Goal: Task Accomplishment & Management: Use online tool/utility

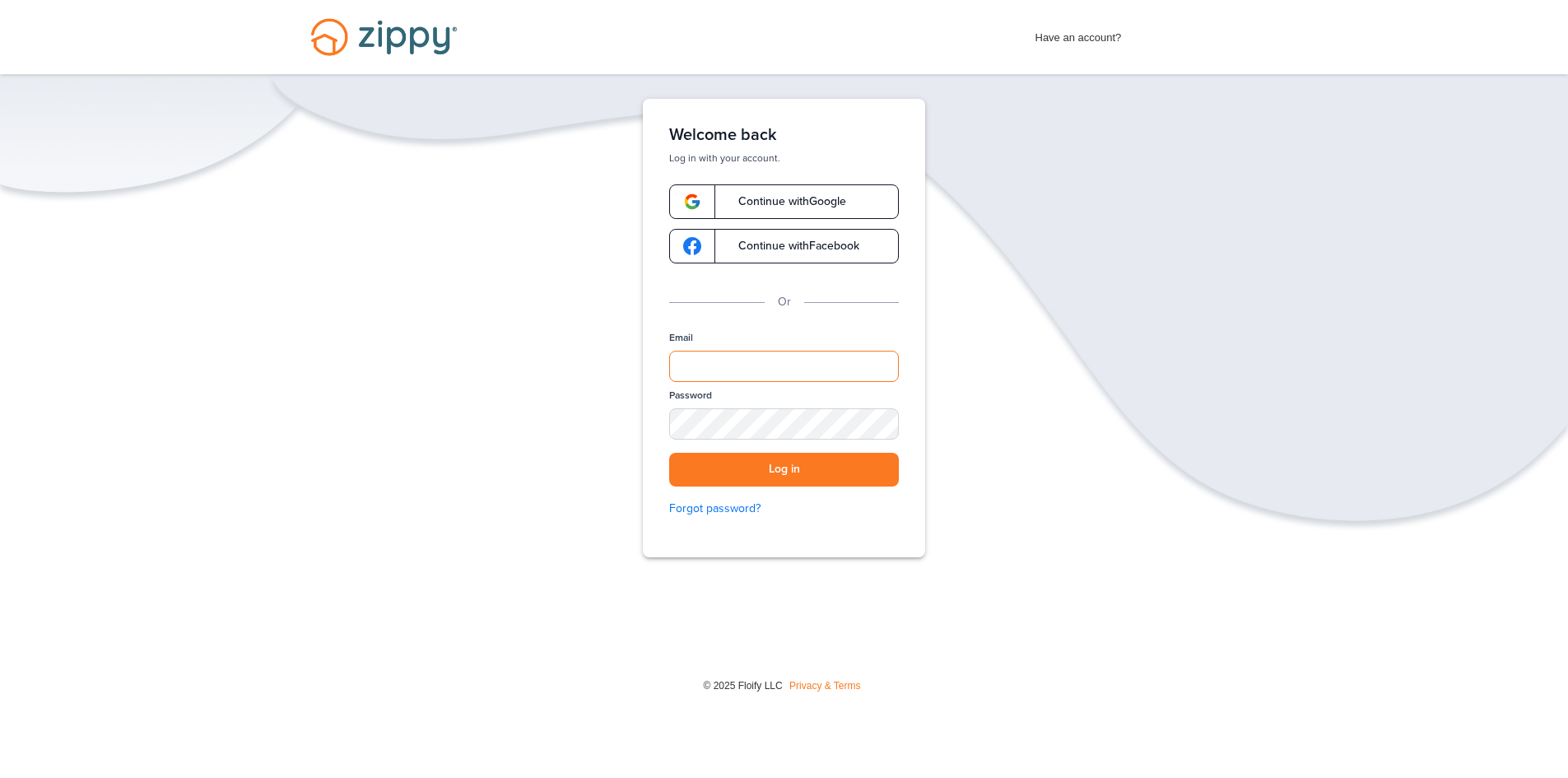
click at [730, 371] on input "Email" at bounding box center [784, 367] width 230 height 31
type input "**********"
click at [783, 472] on button "Log in" at bounding box center [784, 470] width 230 height 34
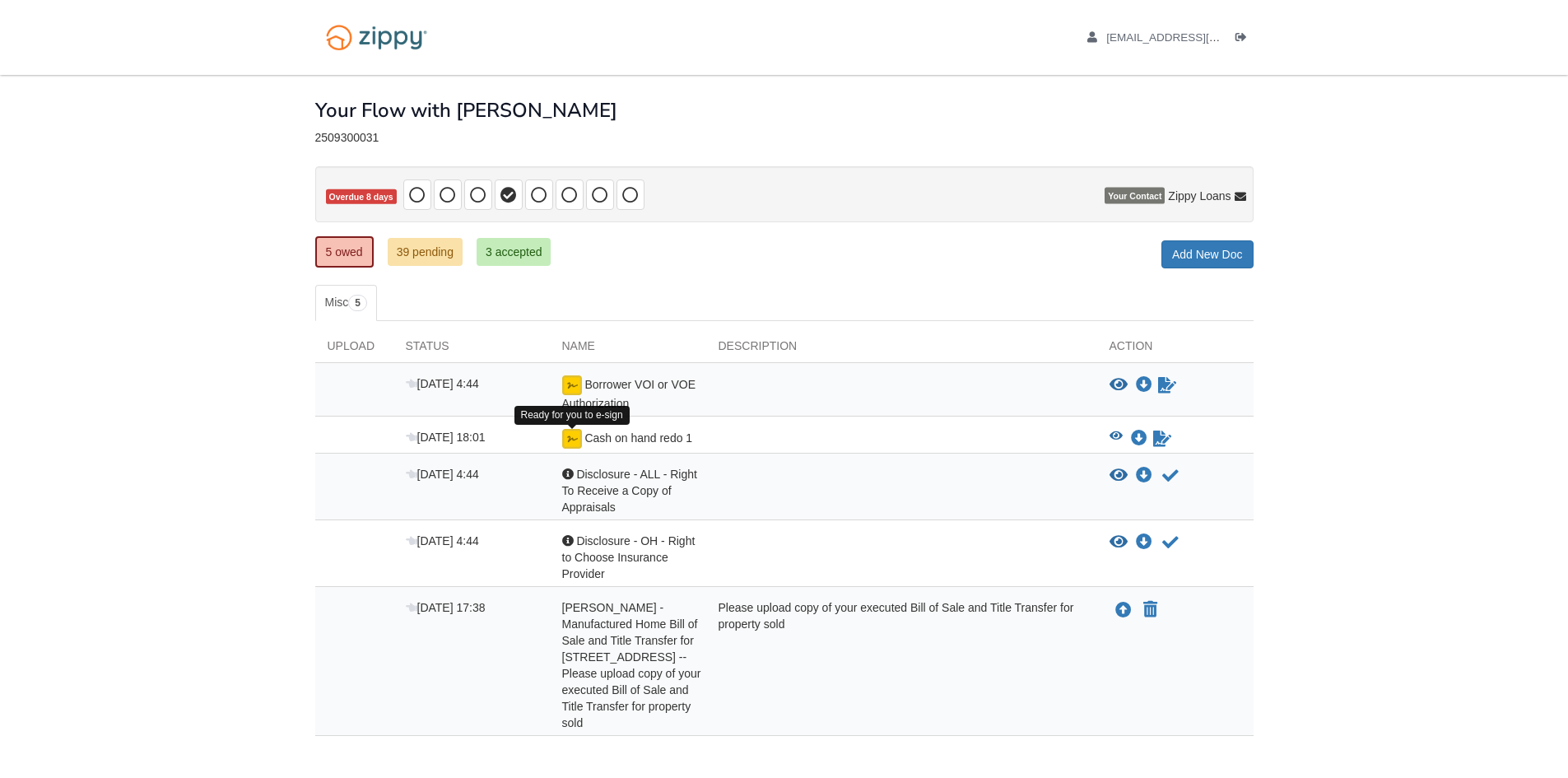
click at [576, 442] on img at bounding box center [573, 440] width 20 height 20
click at [1139, 432] on icon "Download Cash on hand redo 1" at bounding box center [1140, 439] width 16 height 16
click at [1161, 436] on icon "Sign Form" at bounding box center [1162, 439] width 18 height 16
